Goal: Find specific page/section: Find specific page/section

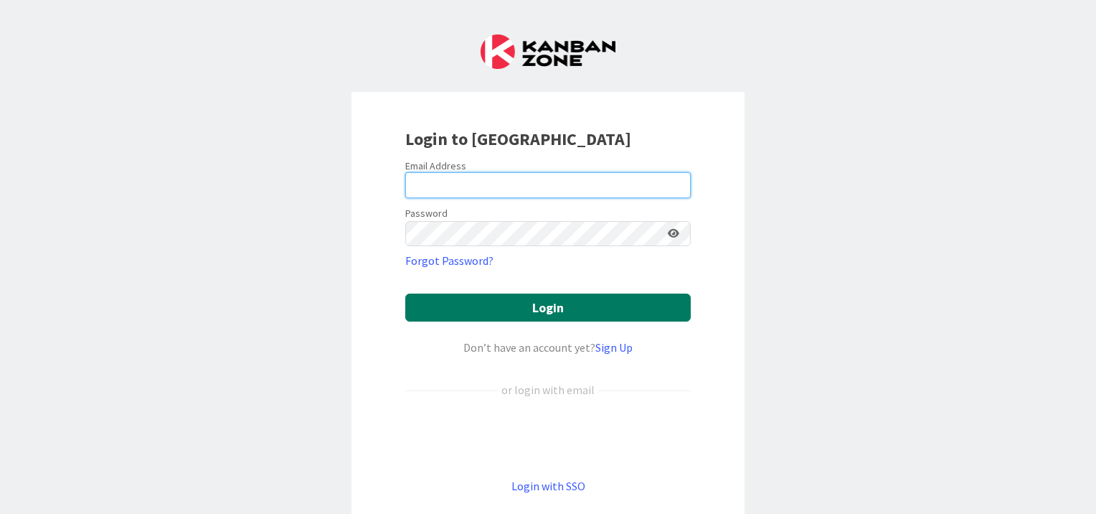
type input "[EMAIL_ADDRESS][DOMAIN_NAME]"
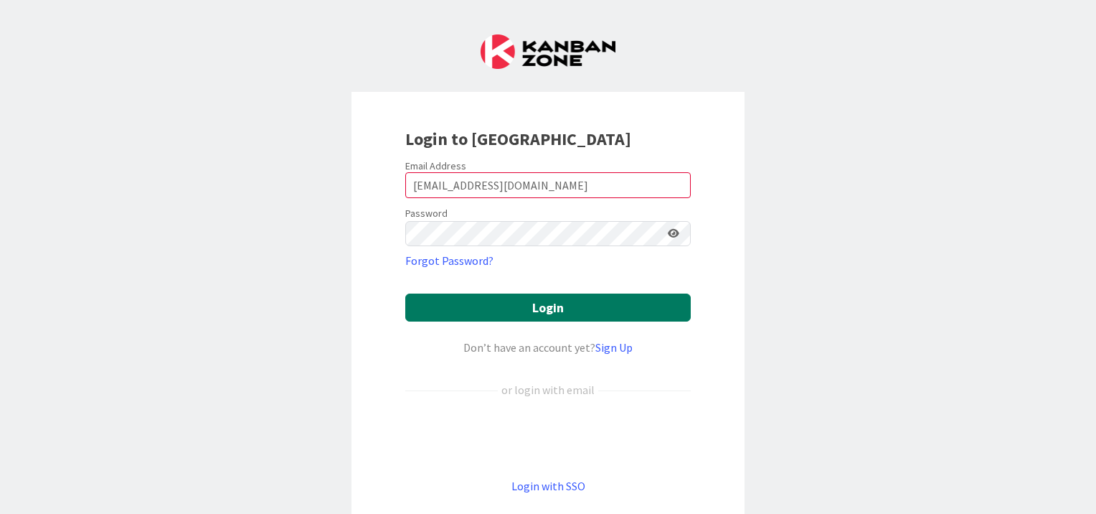
click at [560, 304] on button "Login" at bounding box center [548, 307] width 286 height 28
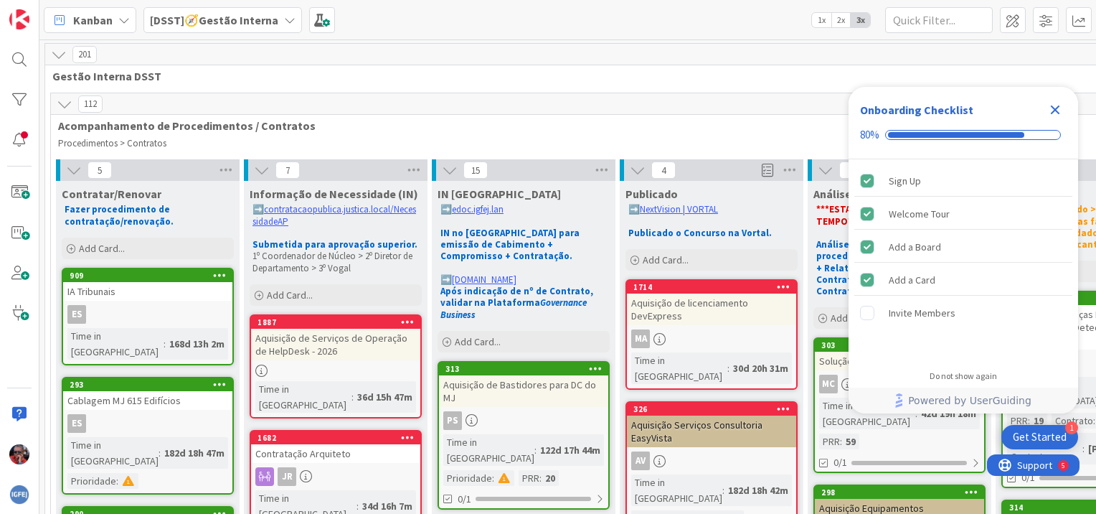
click at [127, 25] on icon at bounding box center [123, 19] width 11 height 11
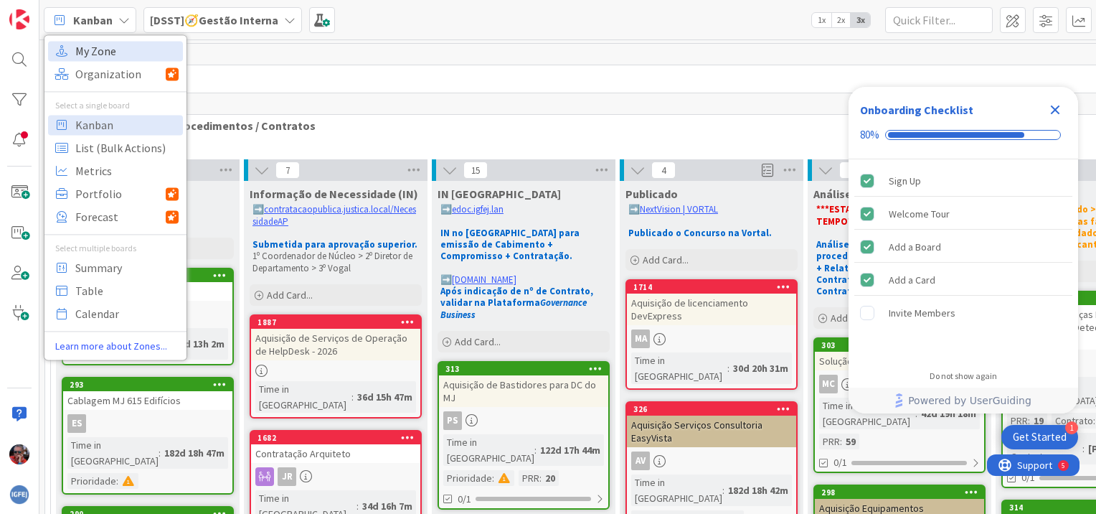
click at [111, 55] on span "My Zone" at bounding box center [126, 51] width 103 height 22
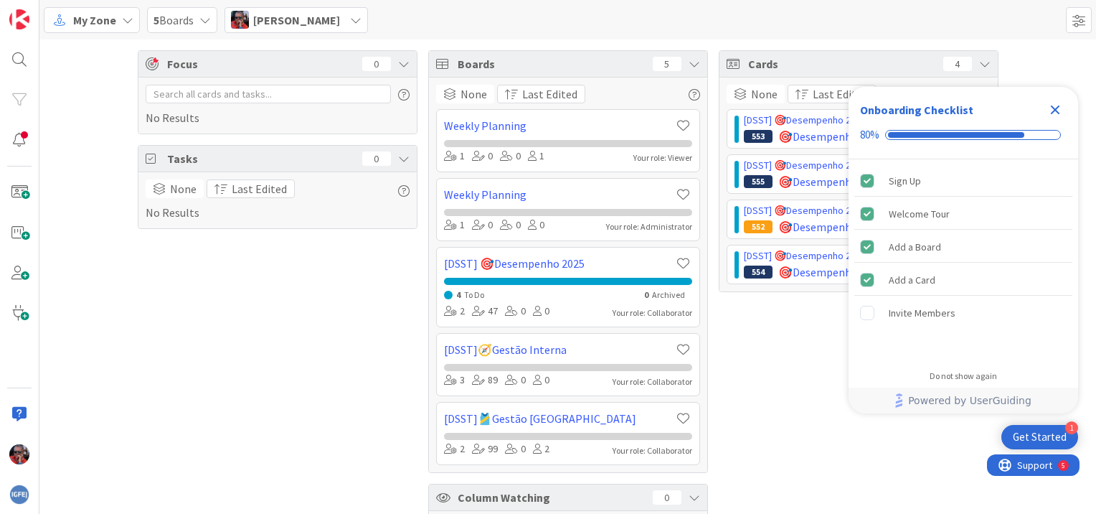
click at [1061, 106] on icon "Close Checklist" at bounding box center [1055, 109] width 17 height 17
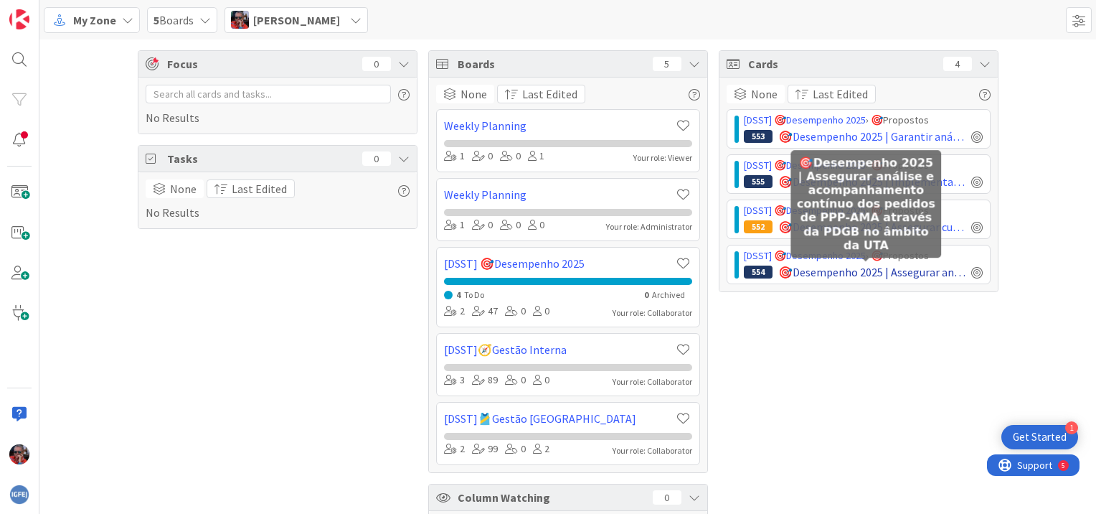
click at [929, 273] on span "🎯Desempenho 2025 | Assegurar análise e acompanhamento contínuo dos pedidos de P…" at bounding box center [872, 271] width 187 height 17
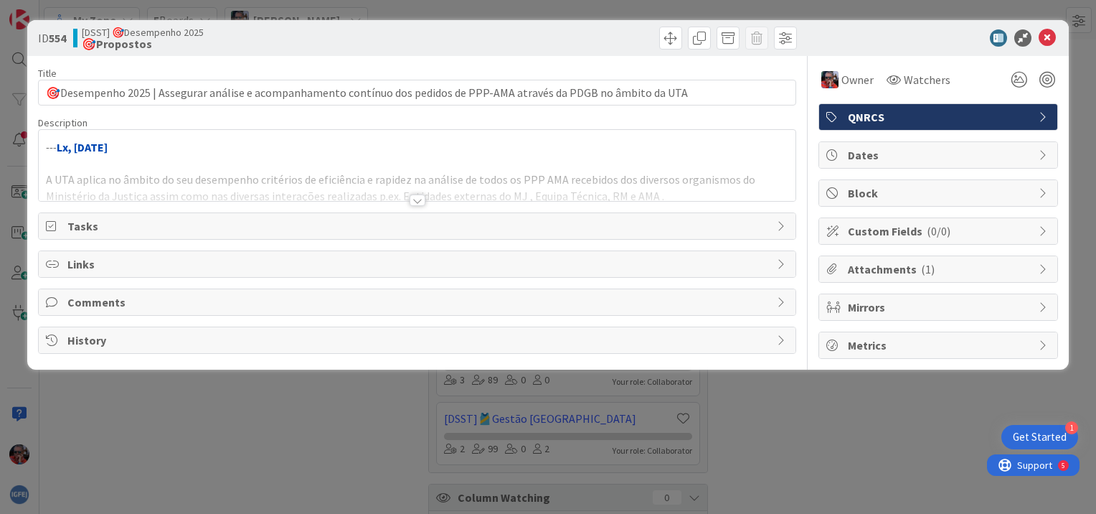
click at [419, 202] on div at bounding box center [418, 199] width 16 height 11
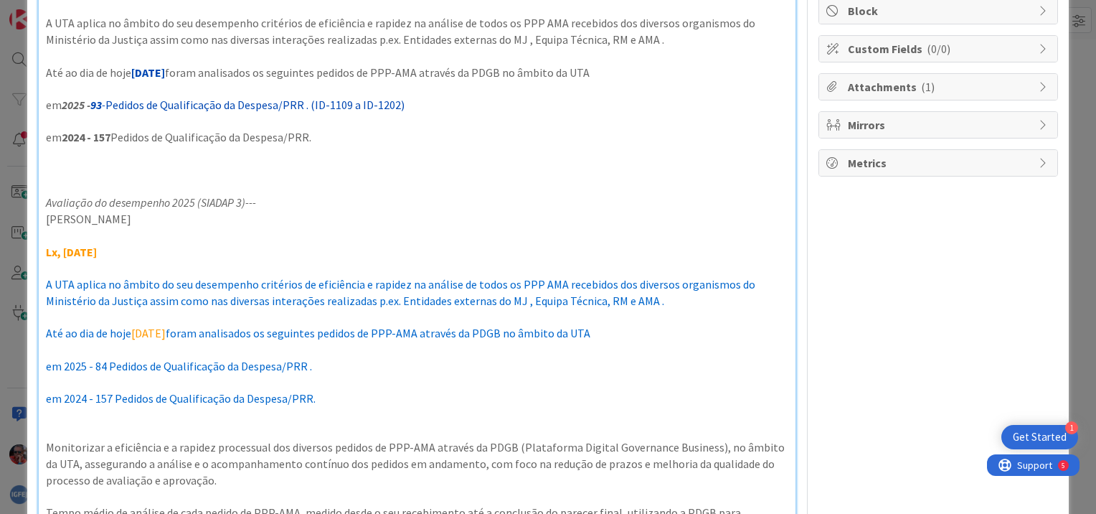
scroll to position [215, 0]
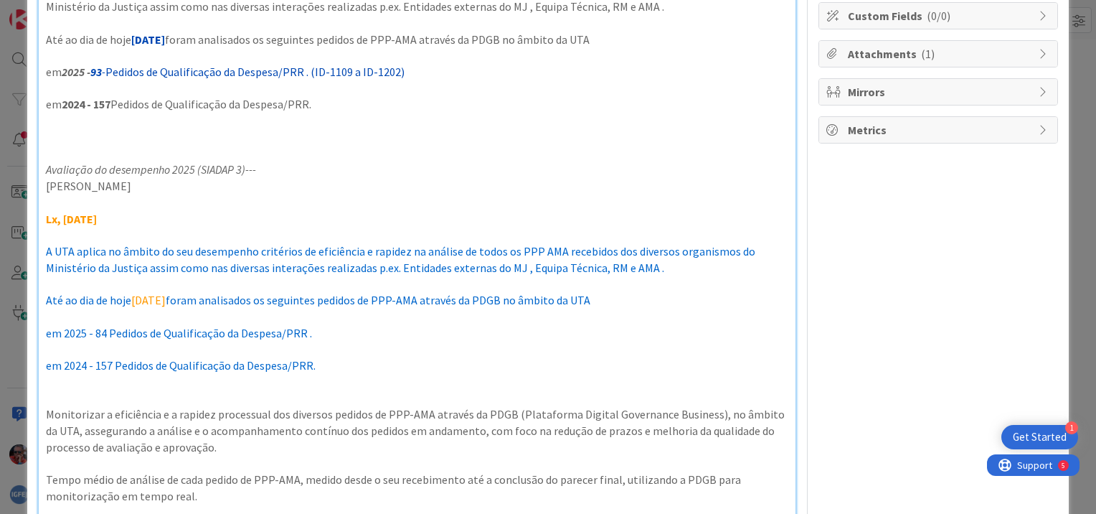
click at [99, 367] on span "em 2024 - 157 Pedidos de Qualificação da Despesa/PRR." at bounding box center [181, 365] width 270 height 14
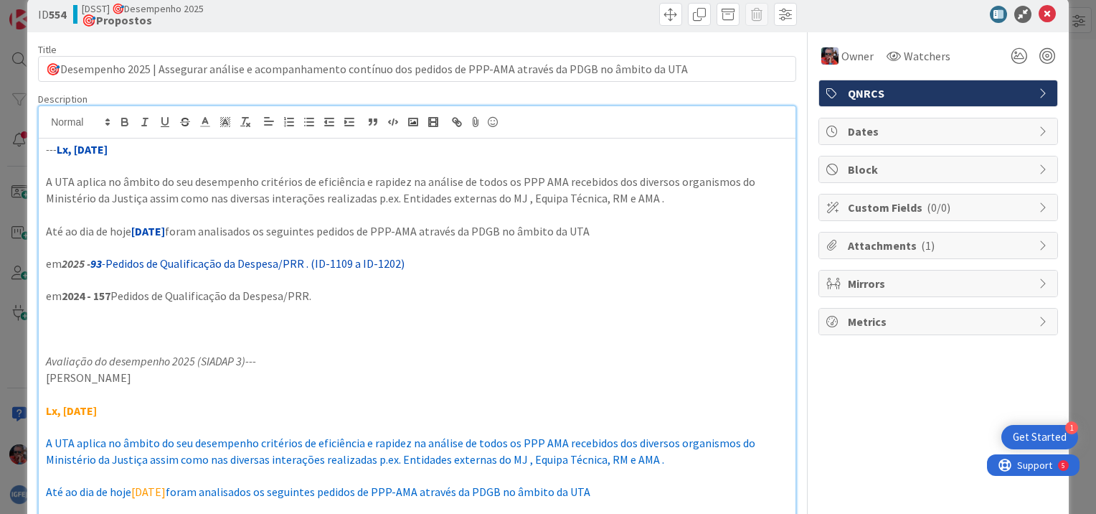
scroll to position [0, 0]
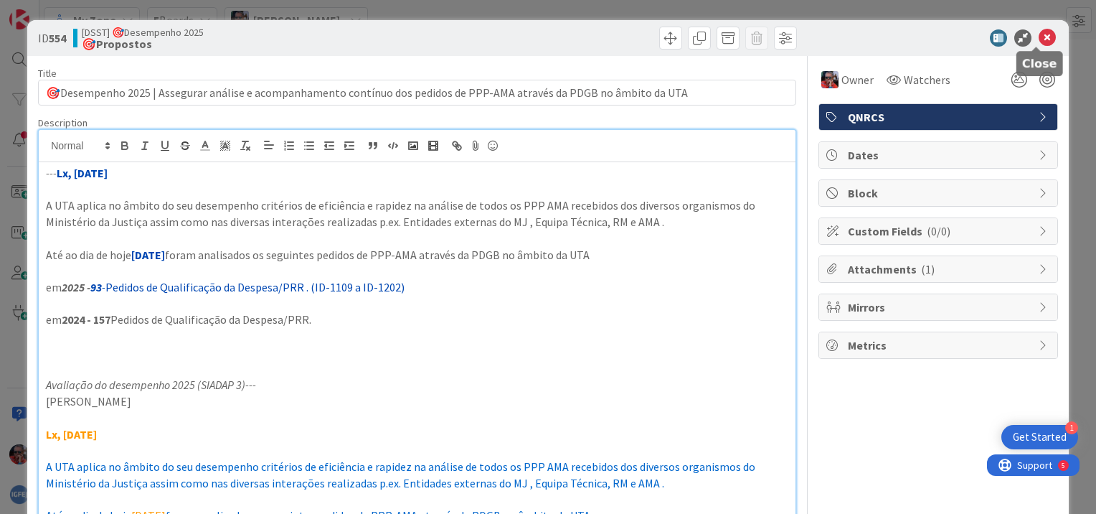
click at [1039, 37] on icon at bounding box center [1047, 37] width 17 height 17
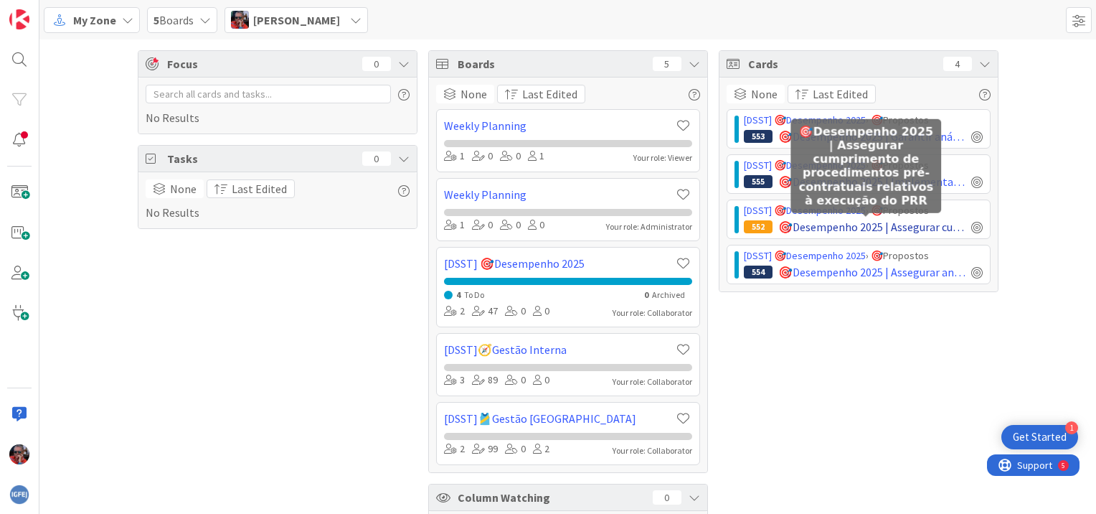
click at [907, 227] on span "🎯Desempenho 2025 | Assegurar cumprimento de procedimentos pré-contratuais relat…" at bounding box center [872, 226] width 187 height 17
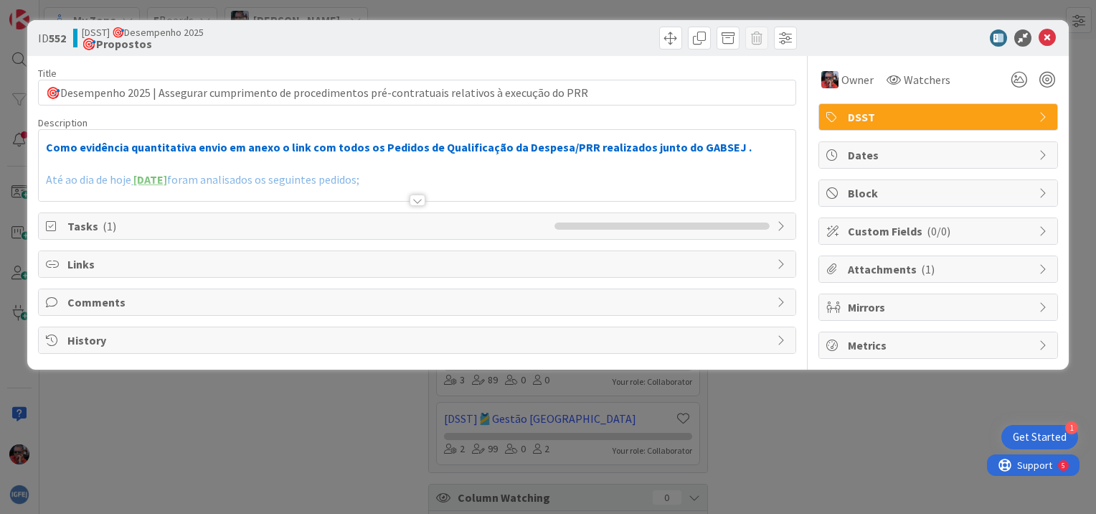
click at [420, 199] on div at bounding box center [418, 199] width 16 height 11
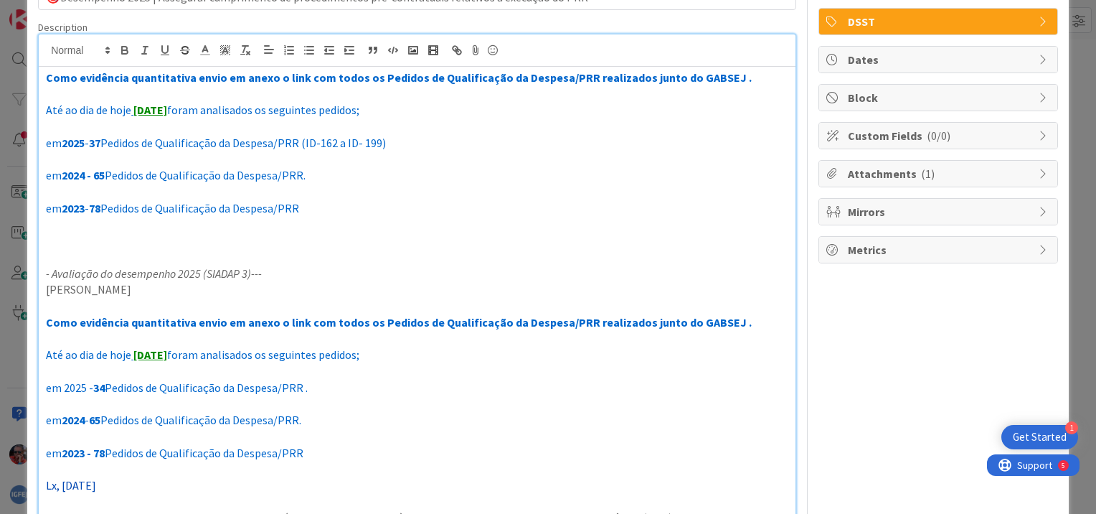
scroll to position [72, 0]
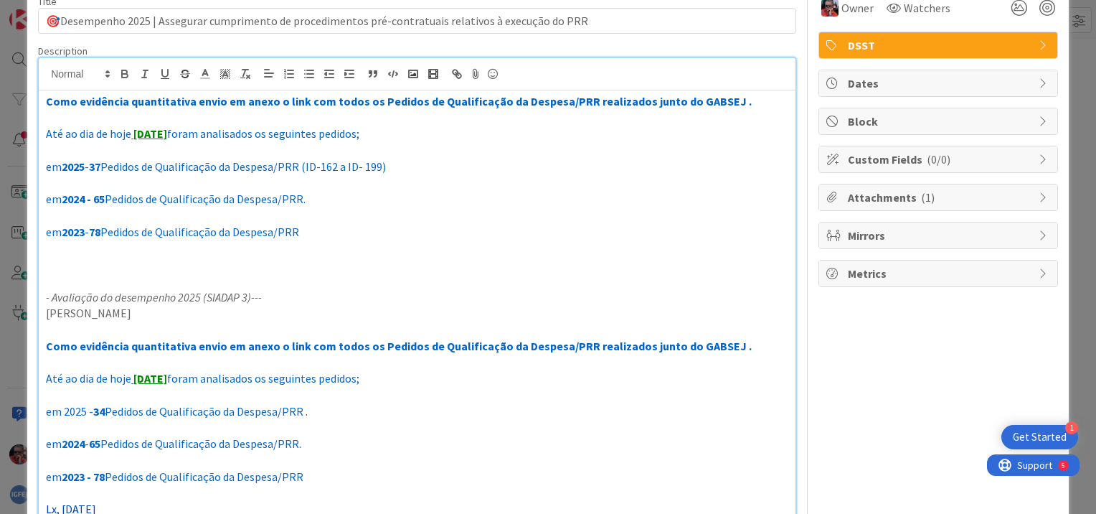
click at [258, 454] on p at bounding box center [417, 460] width 743 height 17
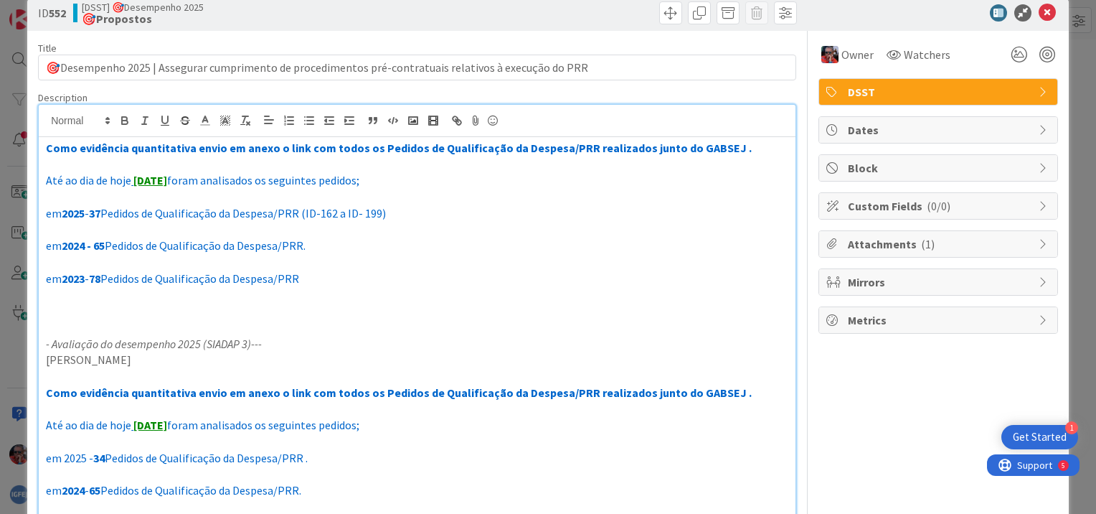
scroll to position [0, 0]
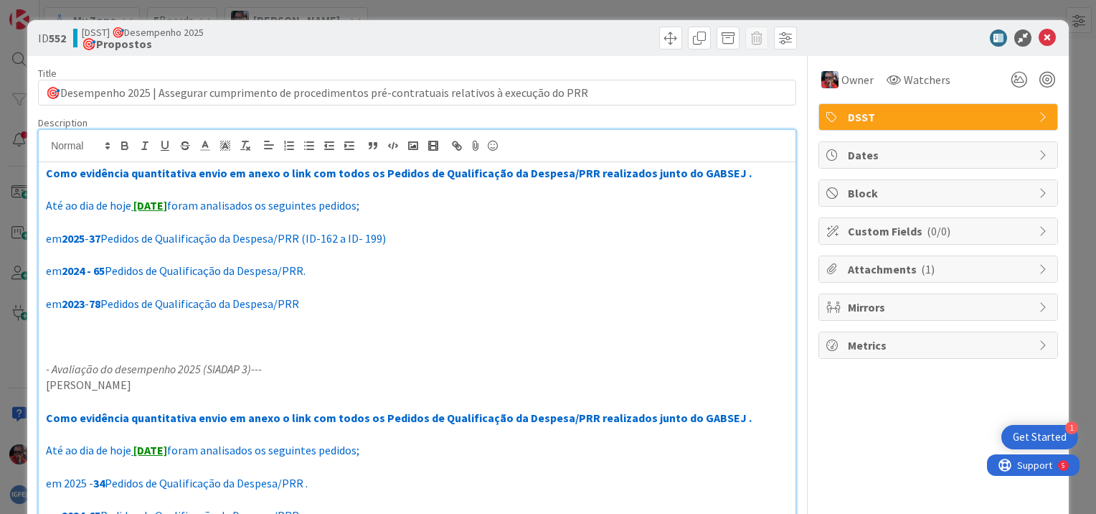
click at [321, 304] on p "em 2023 - 78 Pedidos de Qualificação da Despesa/PRR" at bounding box center [417, 304] width 743 height 17
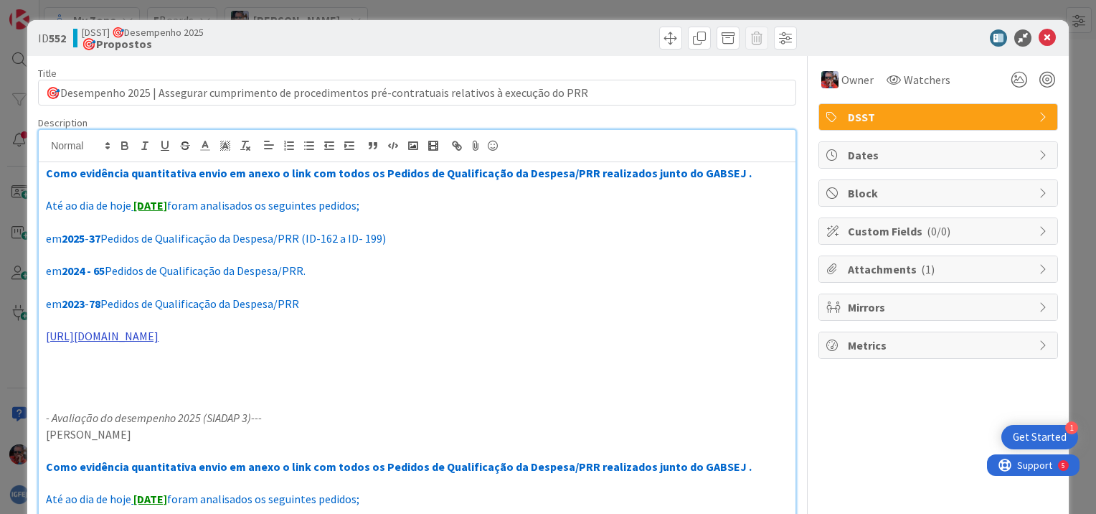
click at [159, 337] on link "[URL][DOMAIN_NAME]" at bounding box center [102, 336] width 113 height 14
click at [241, 365] on link at bounding box center [224, 363] width 34 height 11
click at [367, 365] on link at bounding box center [362, 363] width 33 height 11
click at [159, 334] on link "[URL][DOMAIN_NAME]" at bounding box center [102, 336] width 113 height 14
click at [187, 367] on link "[URL][DOMAIN_NAME]" at bounding box center [158, 363] width 98 height 19
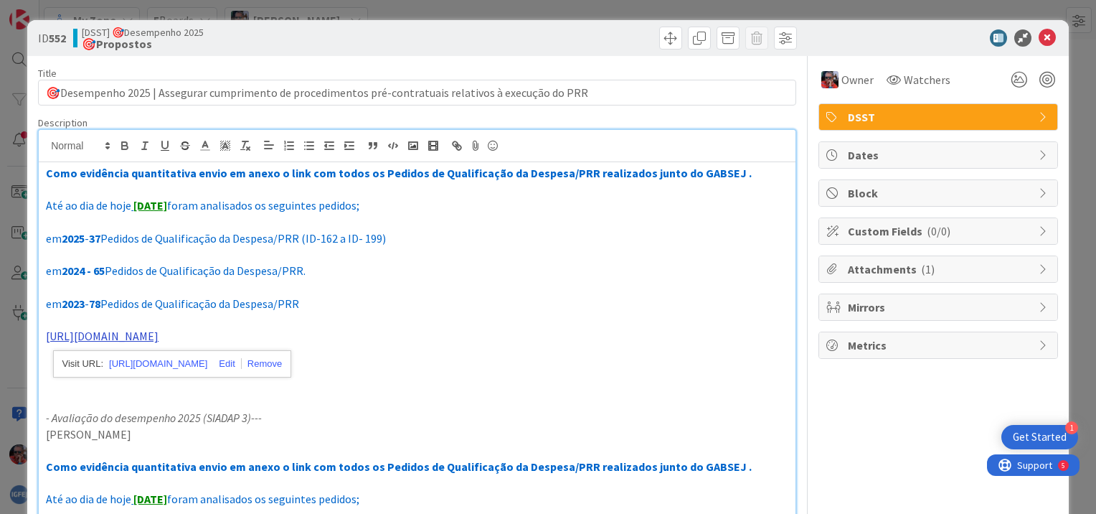
click at [159, 337] on link "[URL][DOMAIN_NAME]" at bounding box center [102, 336] width 113 height 14
click at [241, 366] on link at bounding box center [224, 363] width 34 height 11
type input "[URL][DOMAIN_NAME]"
click at [316, 365] on link at bounding box center [311, 363] width 33 height 11
click at [159, 337] on link "[URL][DOMAIN_NAME]" at bounding box center [102, 336] width 113 height 14
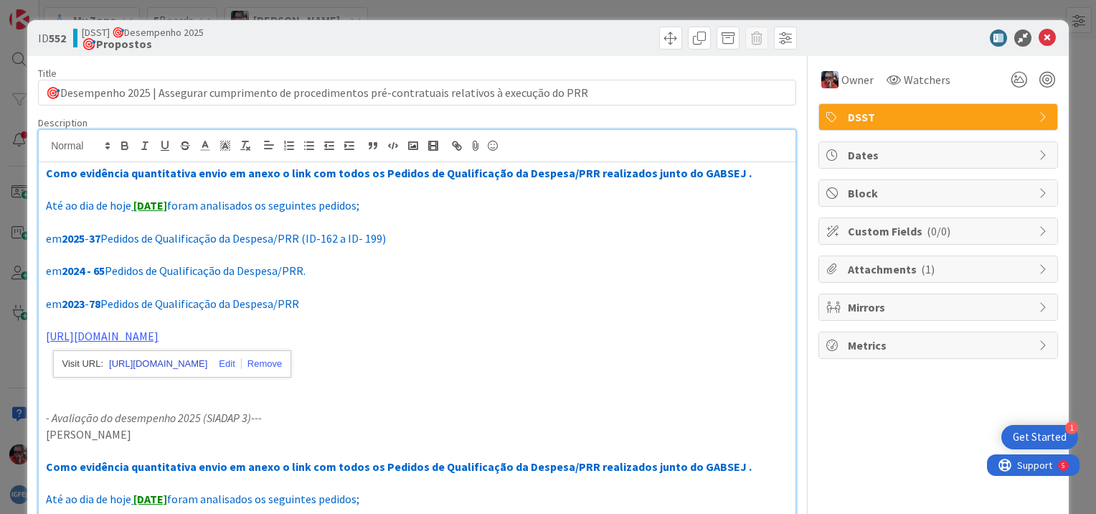
click at [164, 362] on link "[URL][DOMAIN_NAME]" at bounding box center [158, 363] width 98 height 19
click at [405, 387] on p at bounding box center [417, 385] width 743 height 17
click at [159, 337] on link "[URL][DOMAIN_NAME]" at bounding box center [102, 336] width 113 height 14
click at [174, 362] on link "[URL][DOMAIN_NAME]" at bounding box center [158, 363] width 98 height 19
click at [733, 174] on p "Como evidência quantitativa envio em anexo o link com todos os Pedidos de Quali…" at bounding box center [417, 173] width 743 height 17
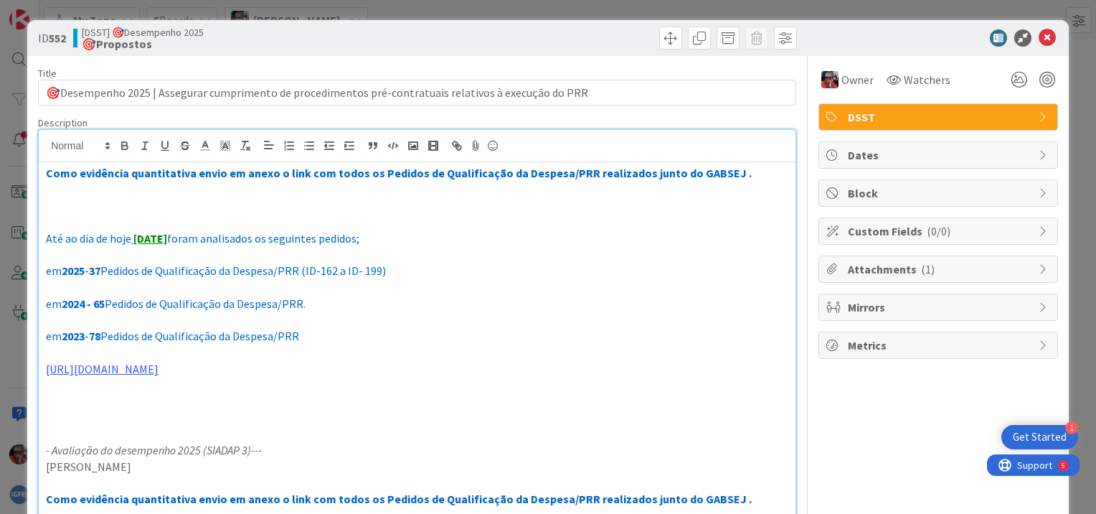
click at [98, 206] on p at bounding box center [417, 205] width 743 height 17
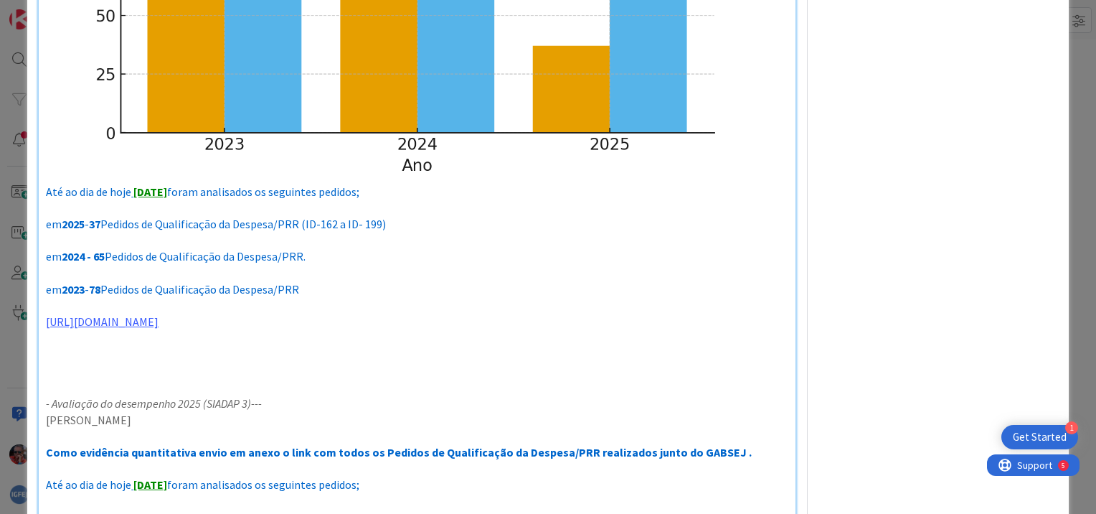
scroll to position [574, 0]
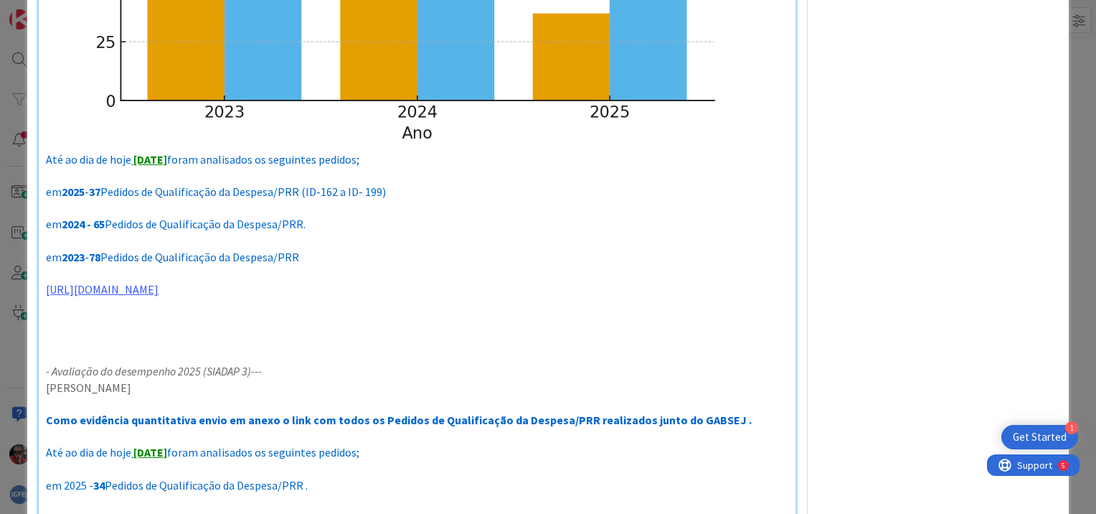
drag, startPoint x: 47, startPoint y: 278, endPoint x: 392, endPoint y: 284, distance: 344.5
click at [392, 284] on p "[URL][DOMAIN_NAME]" at bounding box center [417, 289] width 743 height 17
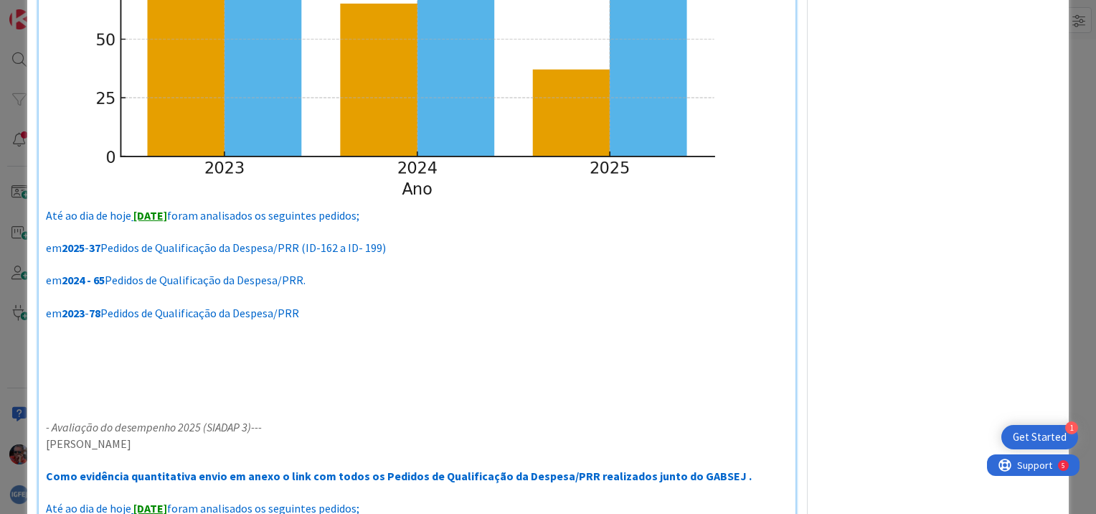
scroll to position [431, 0]
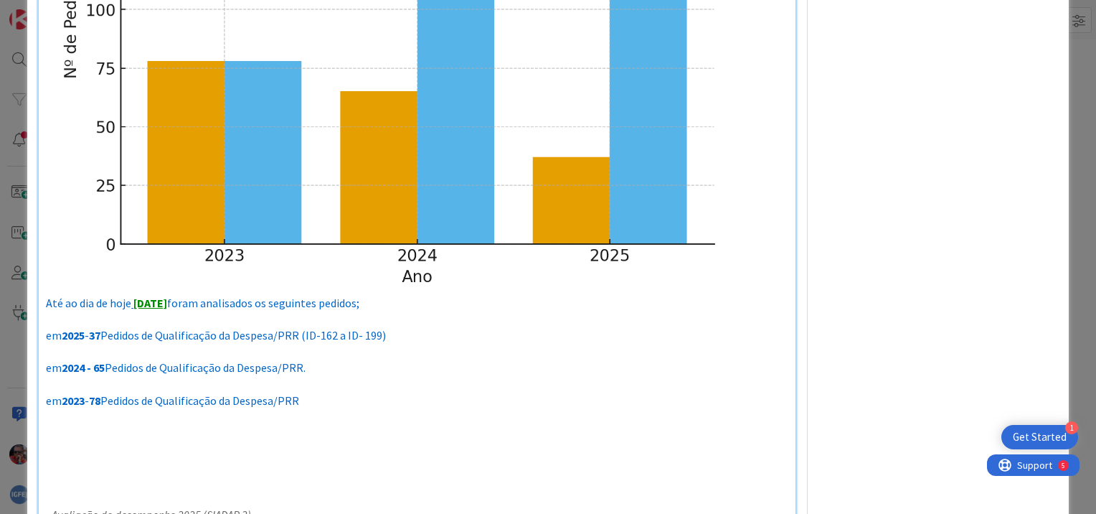
click at [530, 191] on img at bounding box center [417, 30] width 743 height 527
click at [511, 92] on img at bounding box center [417, 30] width 743 height 527
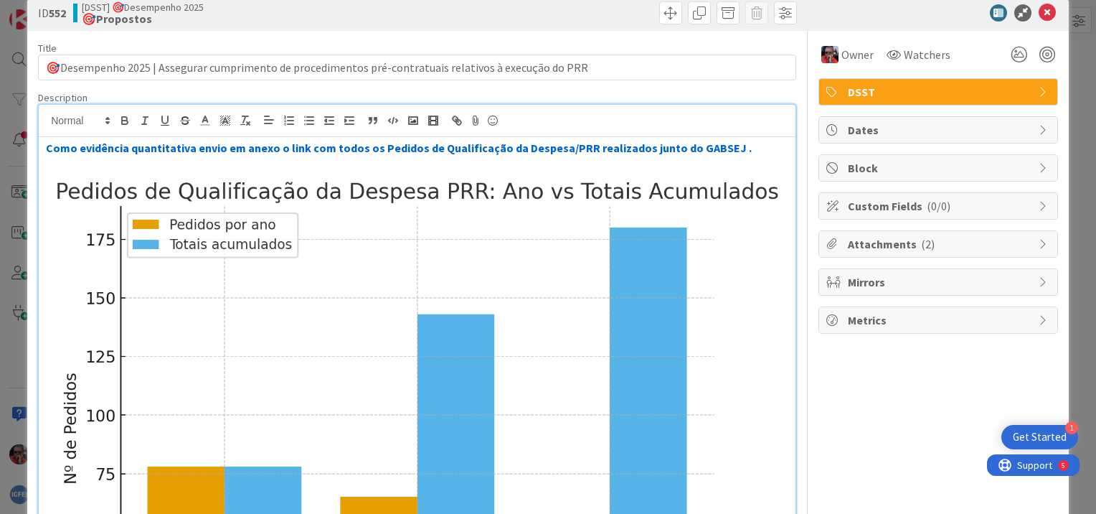
scroll to position [0, 0]
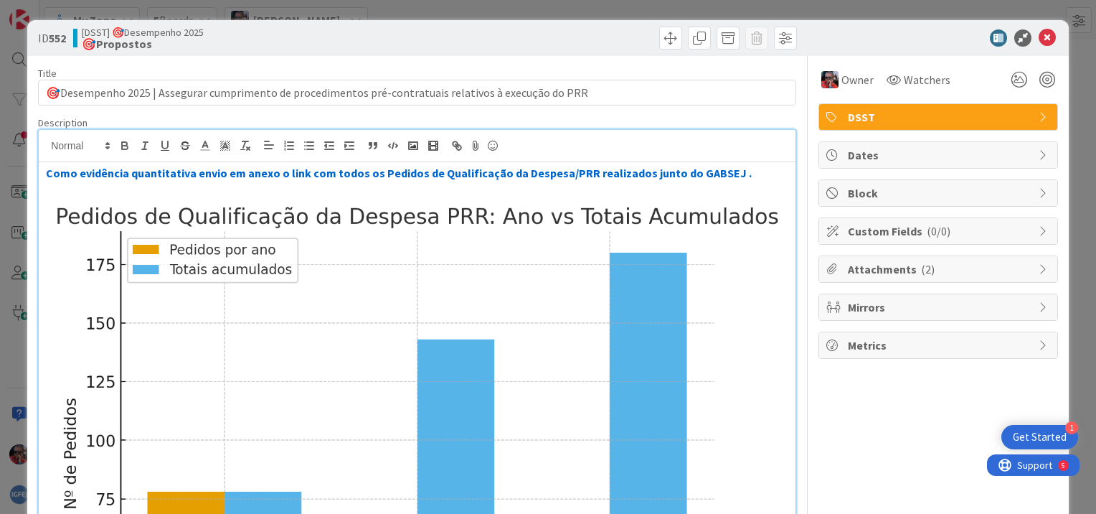
click at [441, 243] on img at bounding box center [417, 460] width 743 height 527
click at [730, 233] on img at bounding box center [417, 460] width 743 height 527
click at [646, 187] on p at bounding box center [417, 190] width 743 height 17
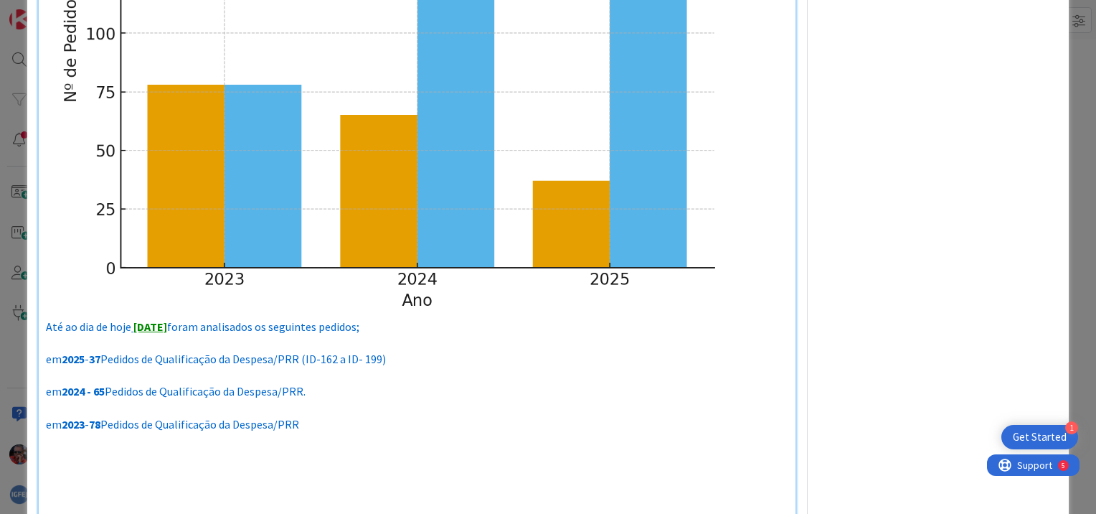
scroll to position [502, 0]
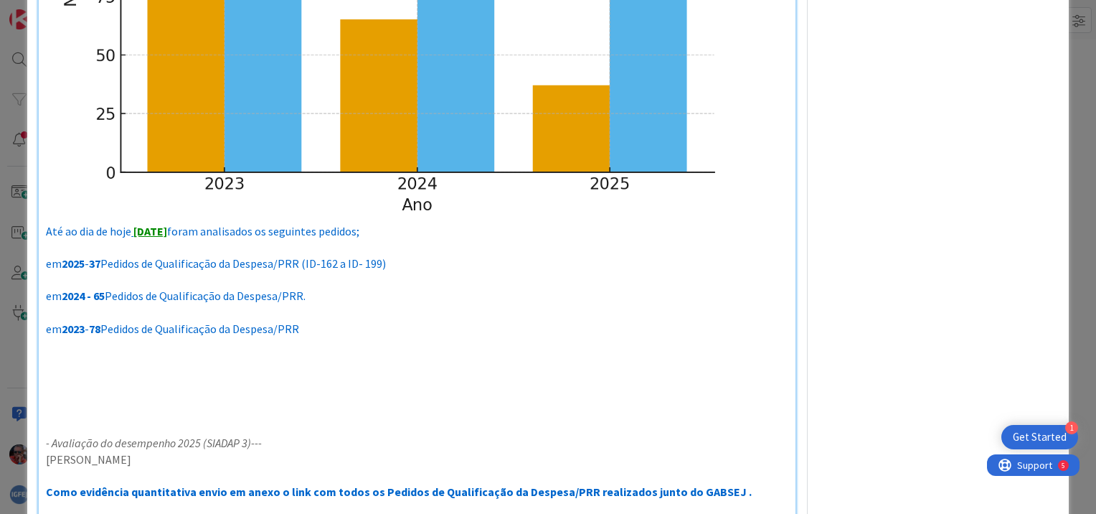
click at [209, 370] on p at bounding box center [417, 378] width 743 height 17
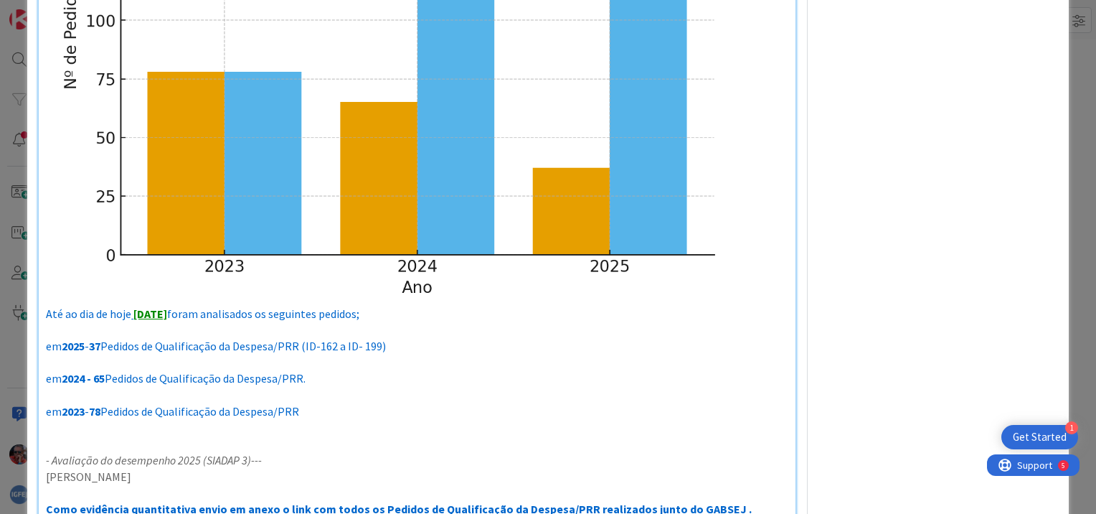
scroll to position [287, 0]
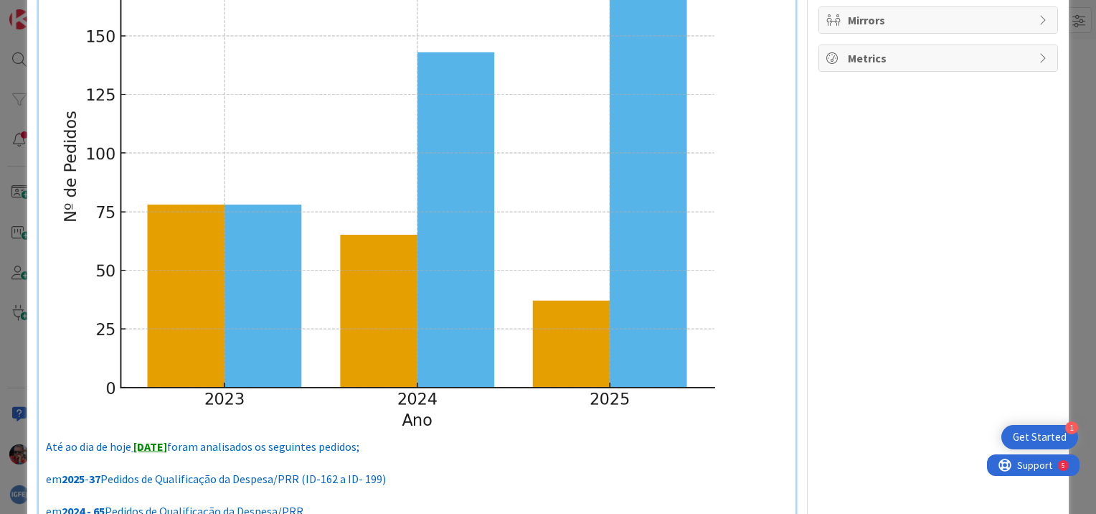
click at [463, 293] on img at bounding box center [417, 173] width 743 height 527
click at [664, 353] on img at bounding box center [417, 173] width 743 height 527
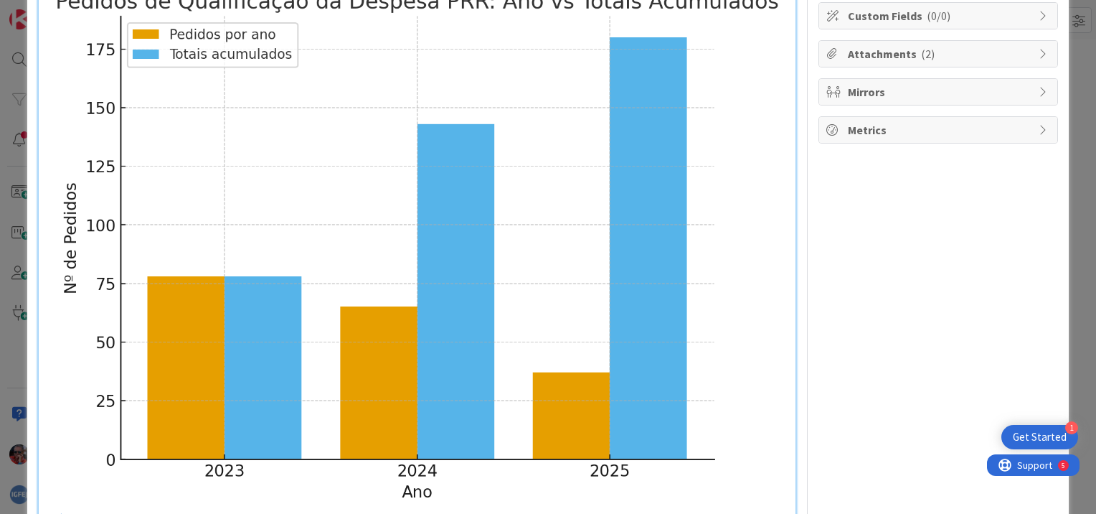
scroll to position [0, 0]
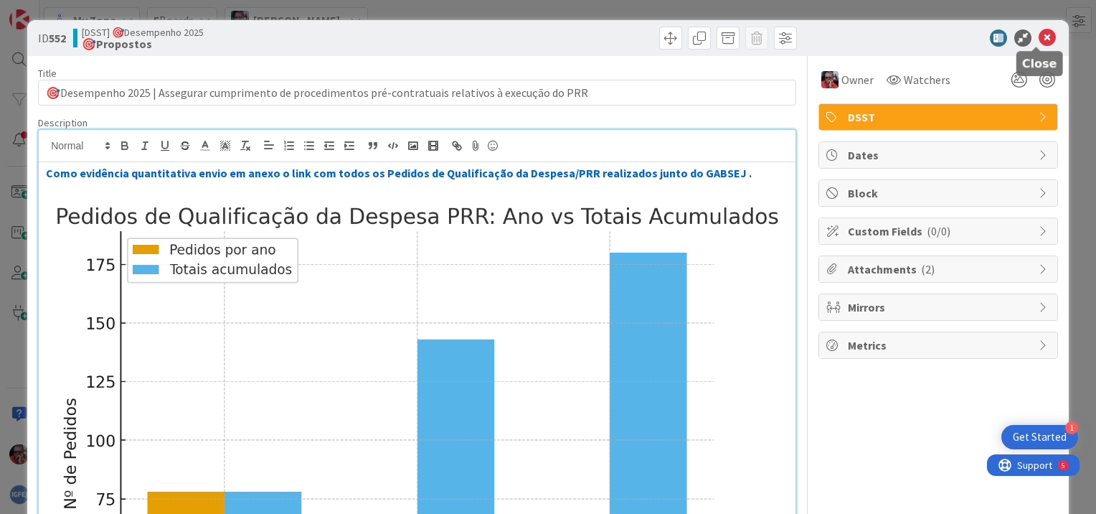
click at [1039, 41] on icon at bounding box center [1047, 37] width 17 height 17
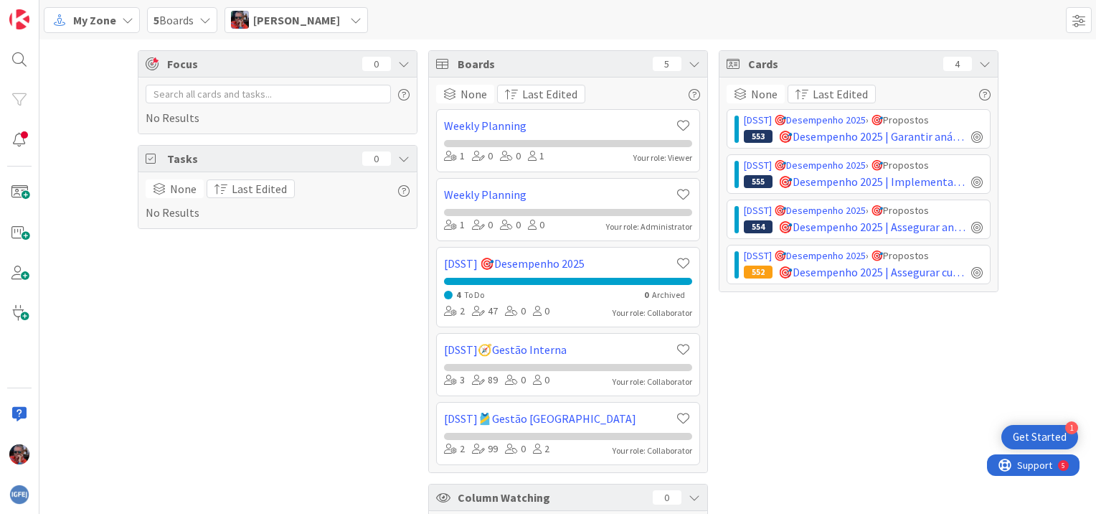
click at [861, 451] on div "Cards 4 None Last Edited [DSST] 🎯Desempenho 2025 › 🎯Propostos 553 🎯Desempenho 2…" at bounding box center [859, 308] width 280 height 517
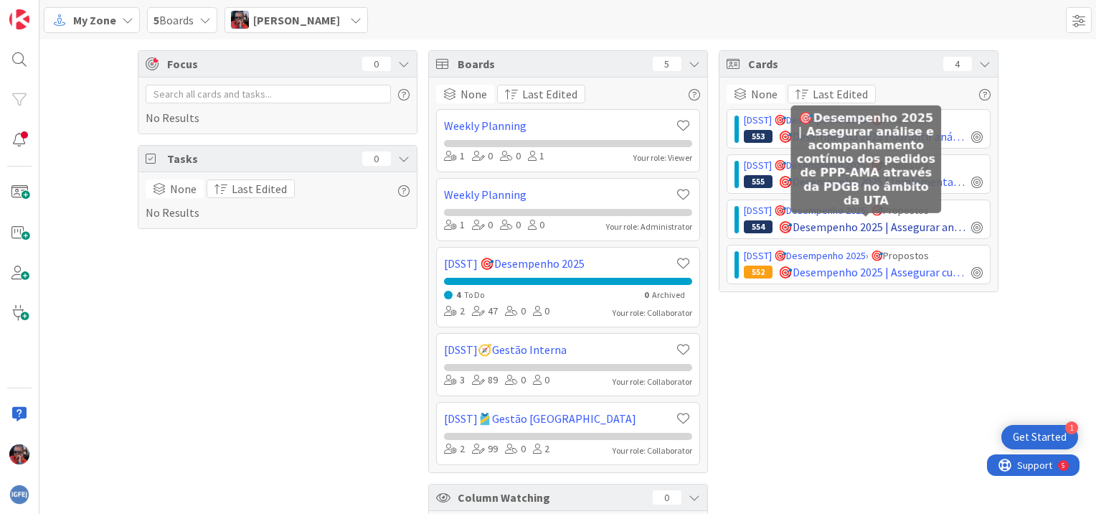
click at [917, 224] on span "🎯Desempenho 2025 | Assegurar análise e acompanhamento contínuo dos pedidos de P…" at bounding box center [872, 226] width 187 height 17
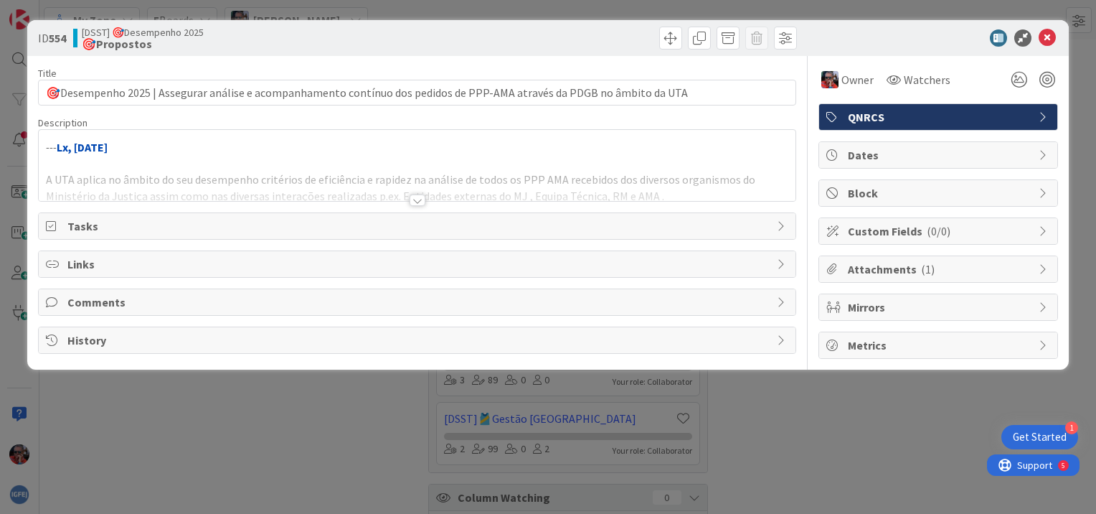
click at [421, 198] on div at bounding box center [418, 199] width 16 height 11
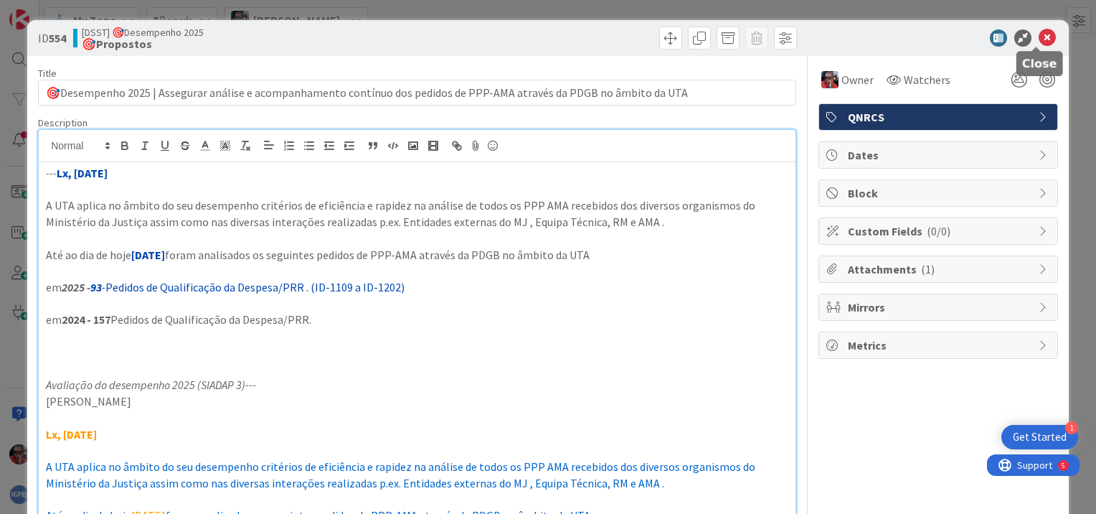
click at [1037, 46] on div at bounding box center [1036, 48] width 9 height 4
click at [1041, 34] on icon at bounding box center [1047, 37] width 17 height 17
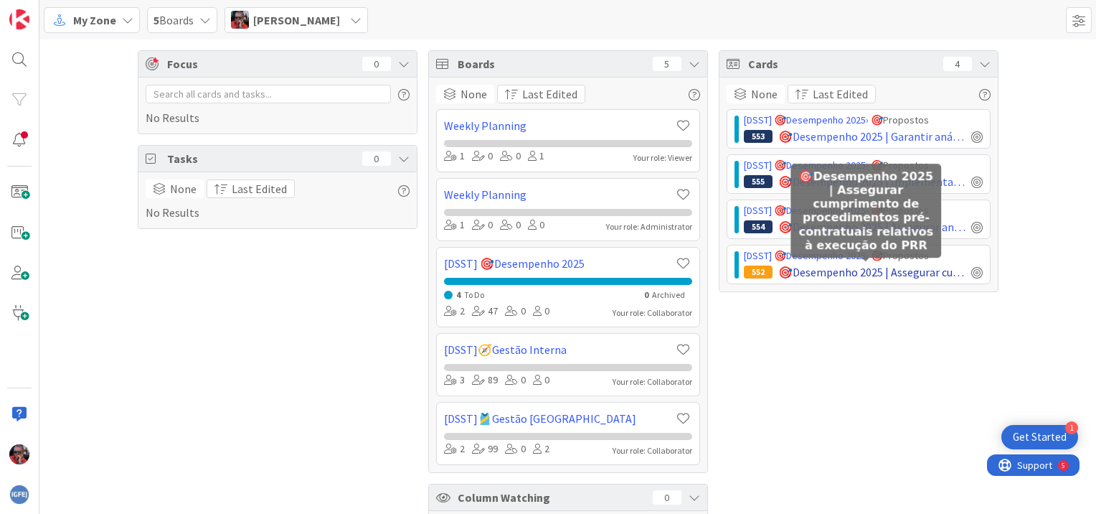
click at [910, 271] on span "🎯Desempenho 2025 | Assegurar cumprimento de procedimentos pré-contratuais relat…" at bounding box center [872, 271] width 187 height 17
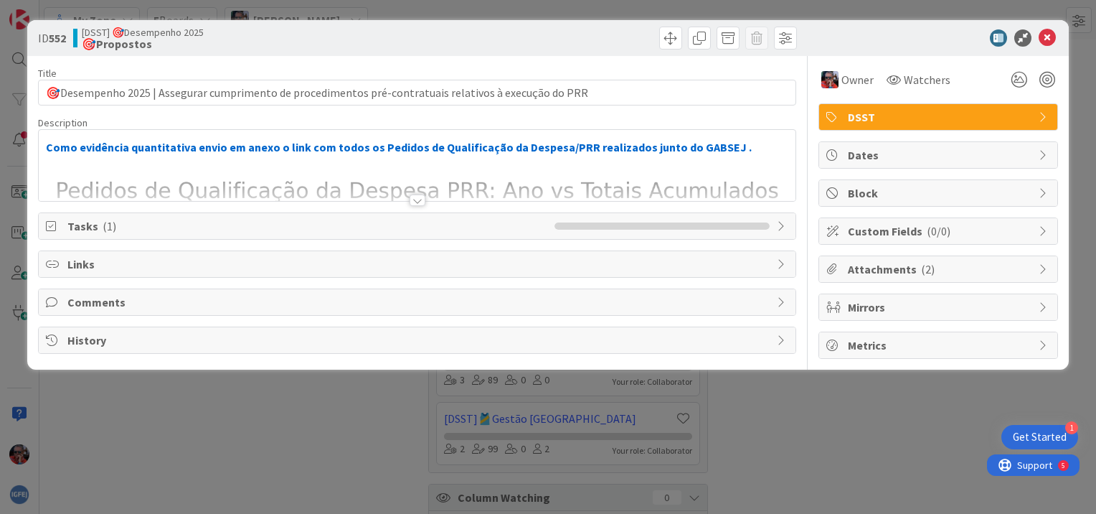
click at [420, 202] on div at bounding box center [418, 199] width 16 height 11
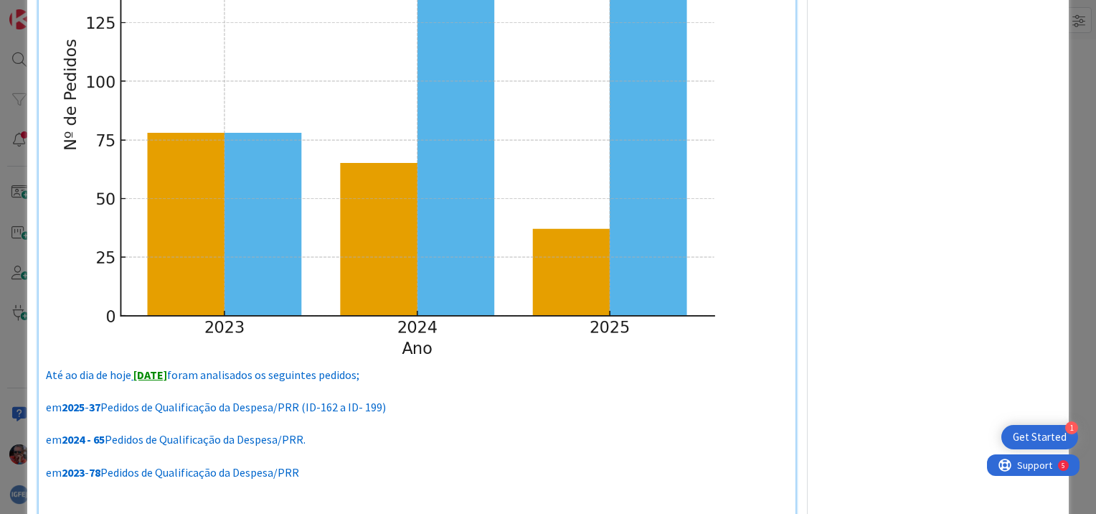
scroll to position [431, 0]
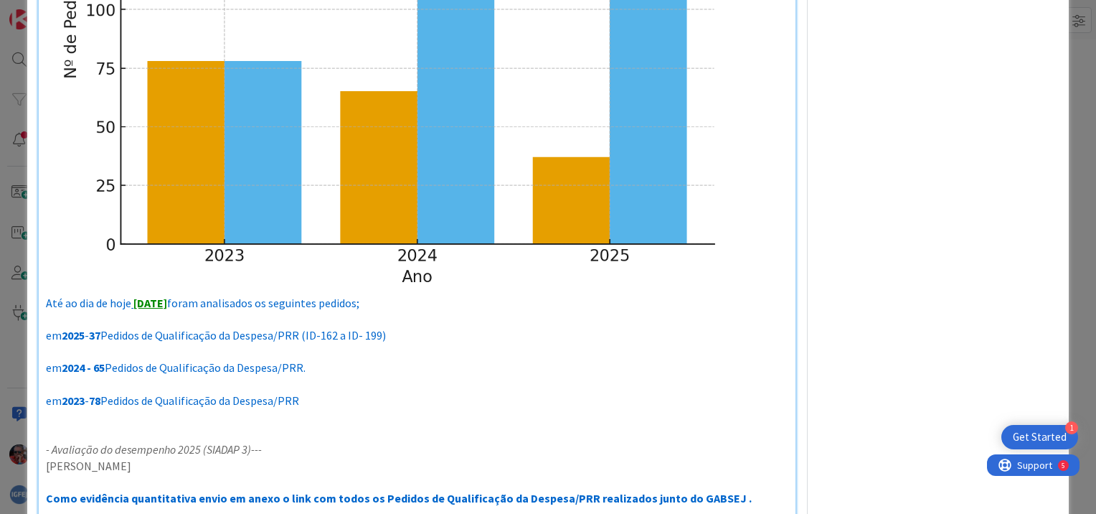
click at [333, 395] on p "em 2023 - 78 Pedidos de Qualificação da Despesa/PRR" at bounding box center [417, 401] width 743 height 17
click at [310, 393] on span "Pedidos de Qualificação da Despesa/PRR ate setembro)" at bounding box center [236, 400] width 272 height 14
click at [329, 393] on span "Pedidos de Qualificação da Despesa/PRR (ate setembro)" at bounding box center [238, 400] width 276 height 14
click at [416, 393] on p "em 2023 - 78 Pedidos de Qualificação da Despesa/PRR (até setembro)" at bounding box center [417, 401] width 743 height 17
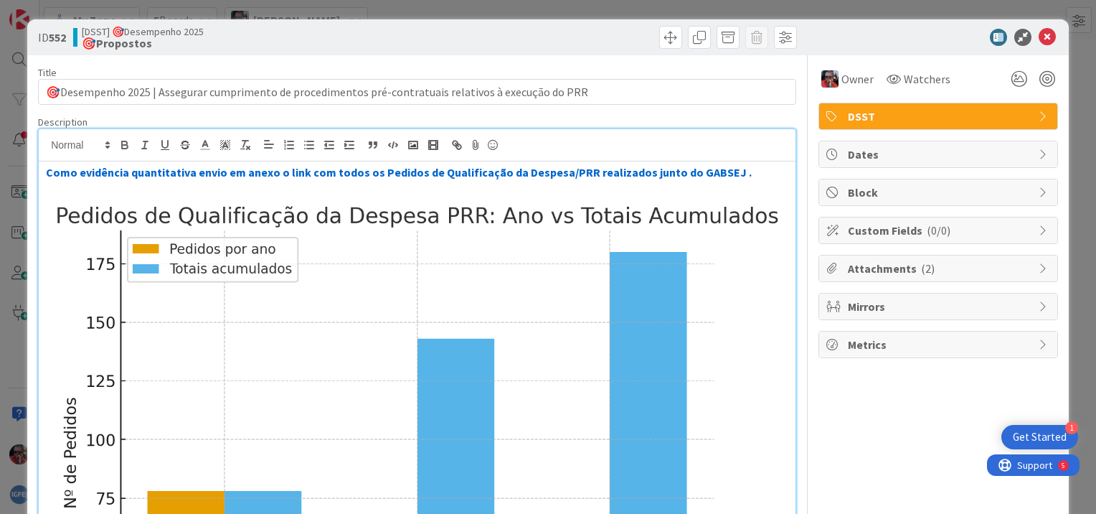
scroll to position [0, 0]
click at [304, 172] on strong "Como evidência quantitativa envio em anexo o link com todos os Pedidos de Quali…" at bounding box center [399, 173] width 706 height 14
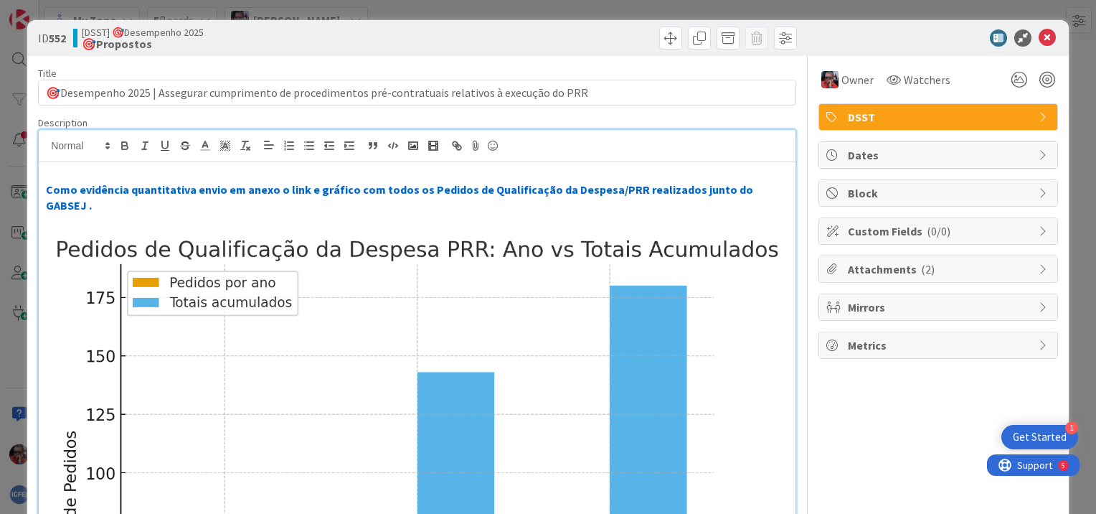
click at [50, 214] on p at bounding box center [417, 222] width 743 height 17
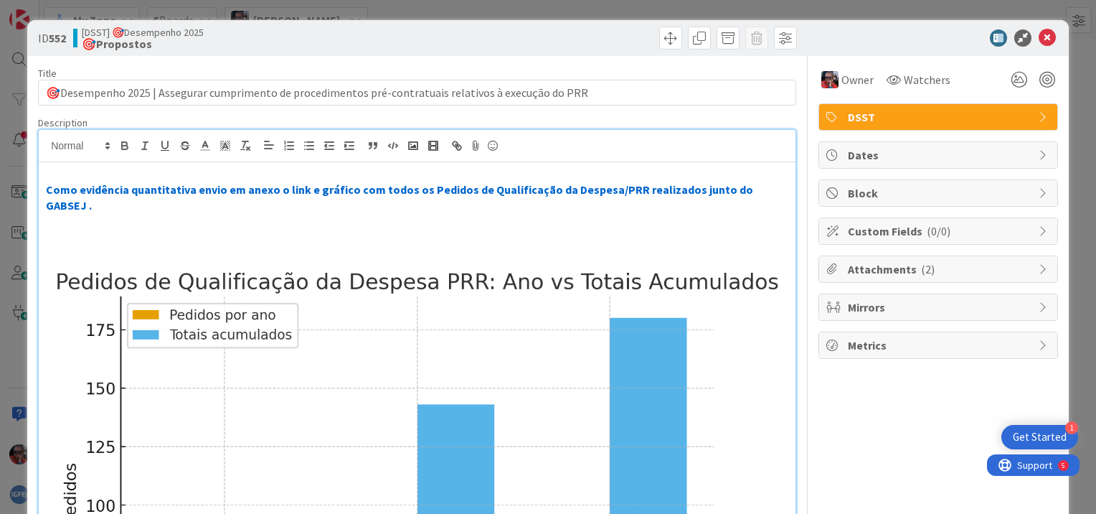
click at [774, 149] on div at bounding box center [417, 146] width 757 height 32
click at [761, 214] on p at bounding box center [417, 222] width 743 height 17
drag, startPoint x: 57, startPoint y: 259, endPoint x: 287, endPoint y: 339, distance: 243.0
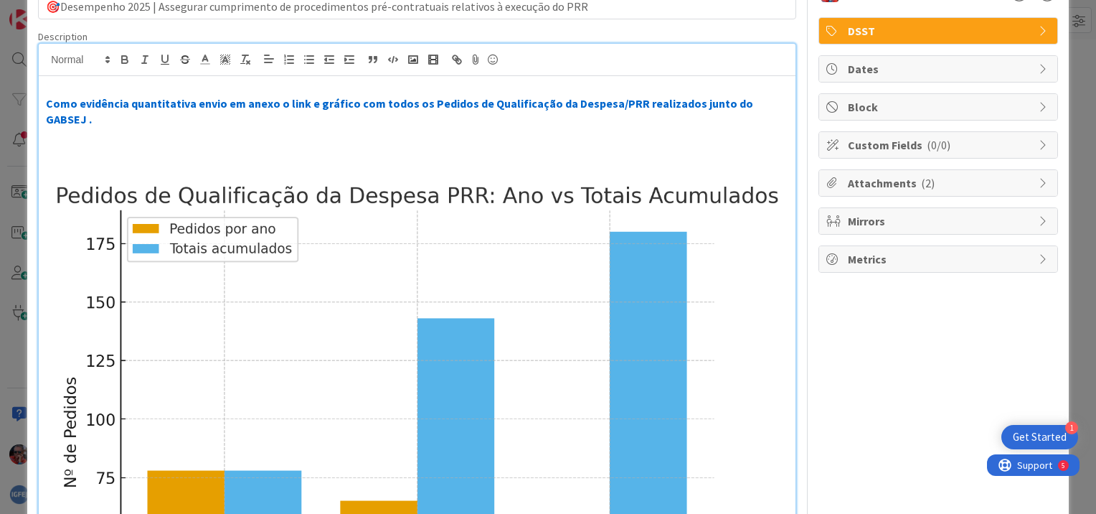
scroll to position [72, 0]
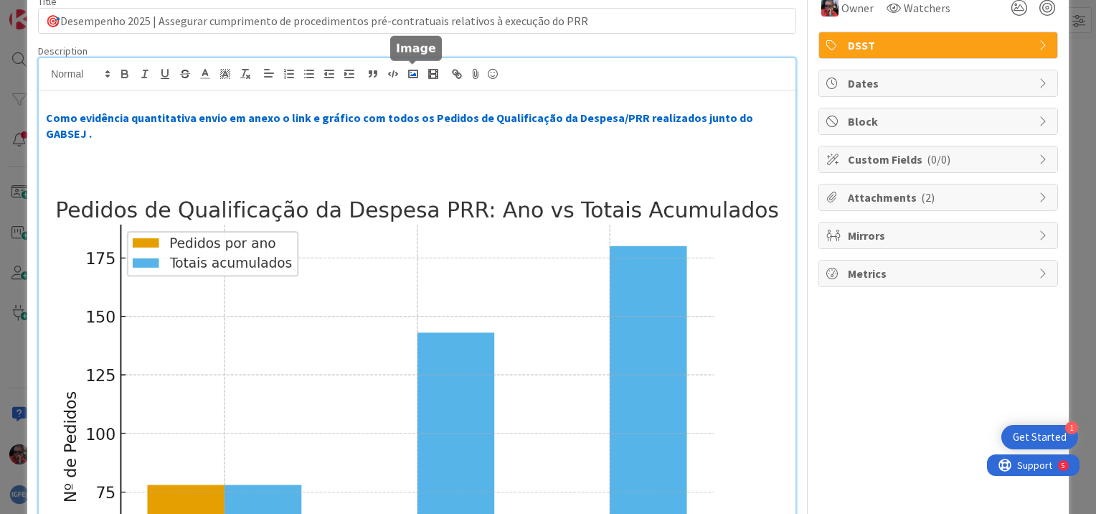
click at [413, 74] on polyline "button" at bounding box center [413, 74] width 6 height 4
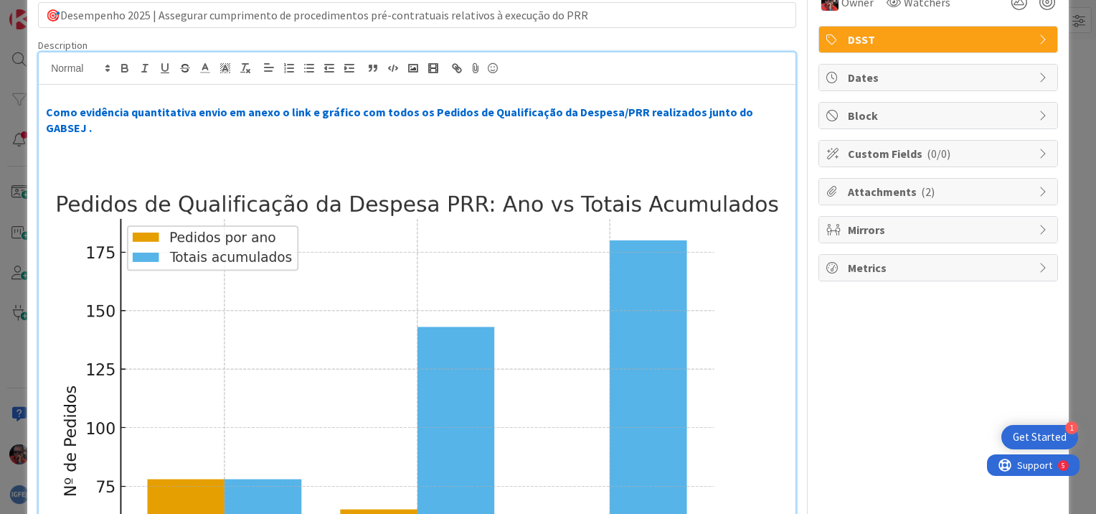
scroll to position [0, 0]
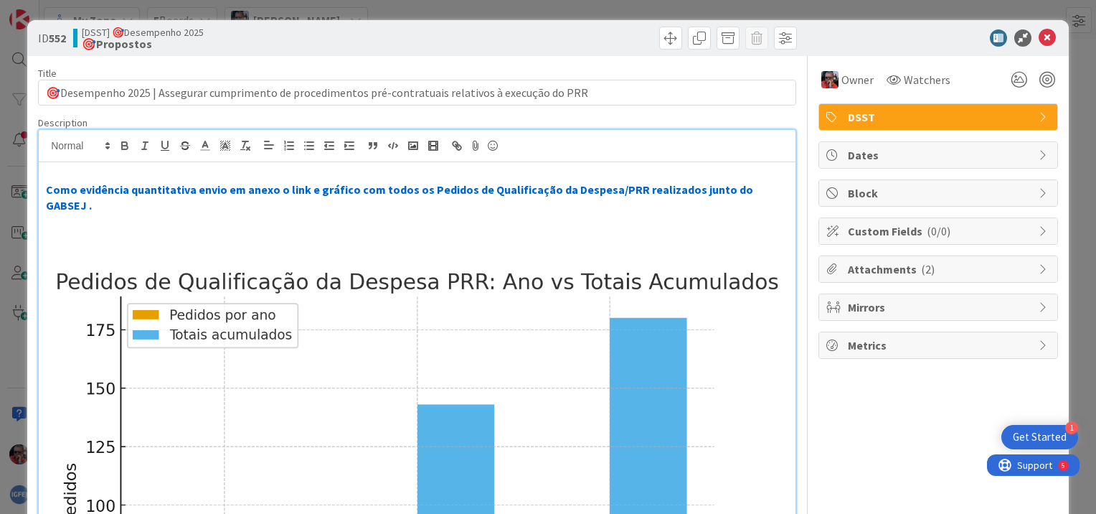
click at [758, 247] on p at bounding box center [417, 255] width 743 height 17
click at [1040, 38] on icon at bounding box center [1047, 37] width 17 height 17
